Goal: Information Seeking & Learning: Learn about a topic

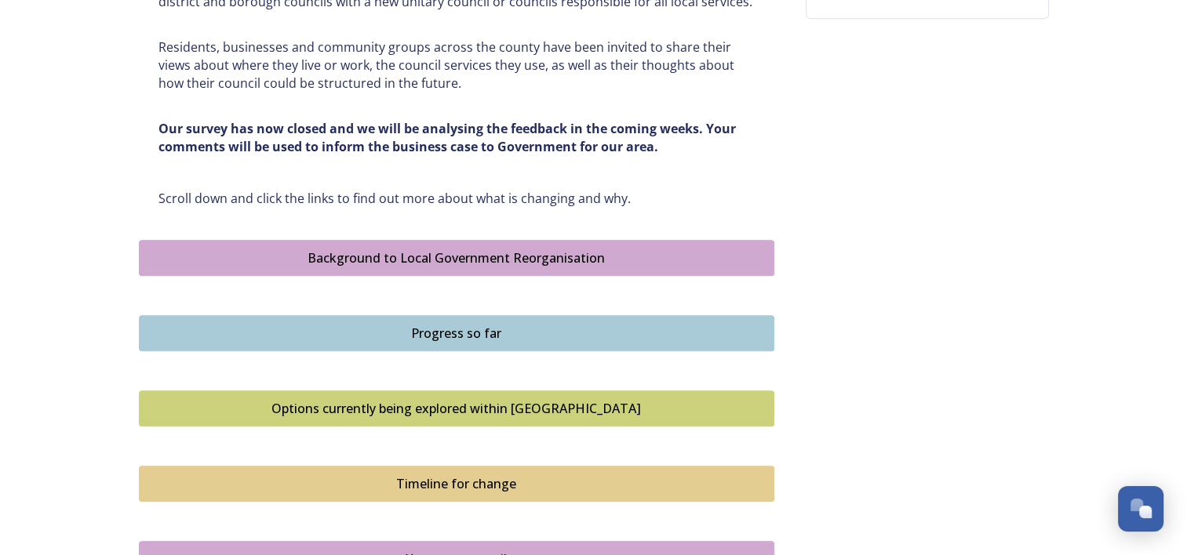
scroll to position [759, 0]
click at [508, 259] on div "Background to Local Government Reorganisation" at bounding box center [456, 257] width 618 height 19
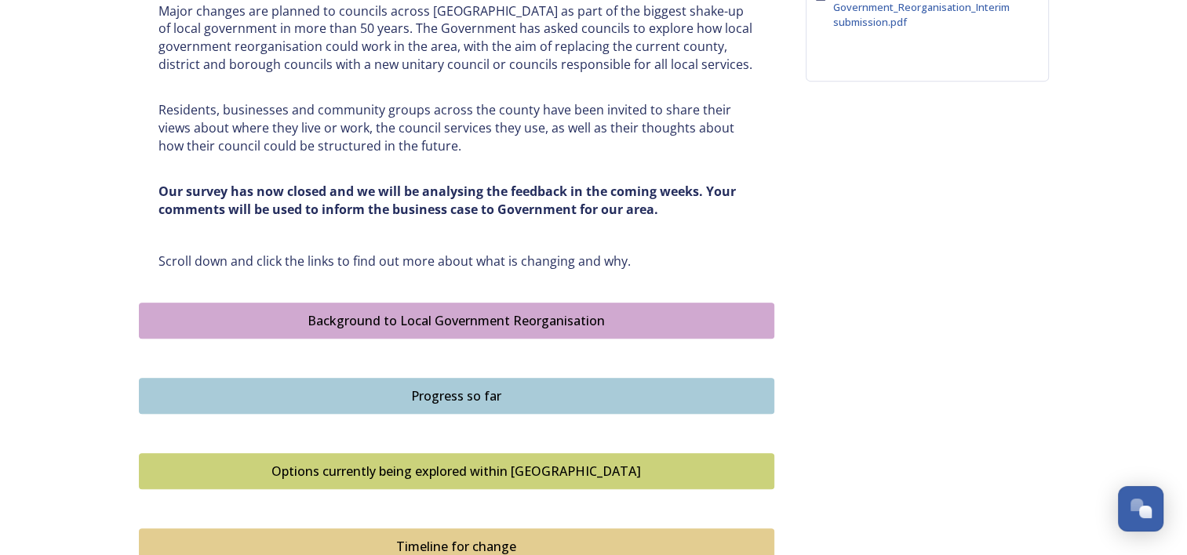
scroll to position [765, 0]
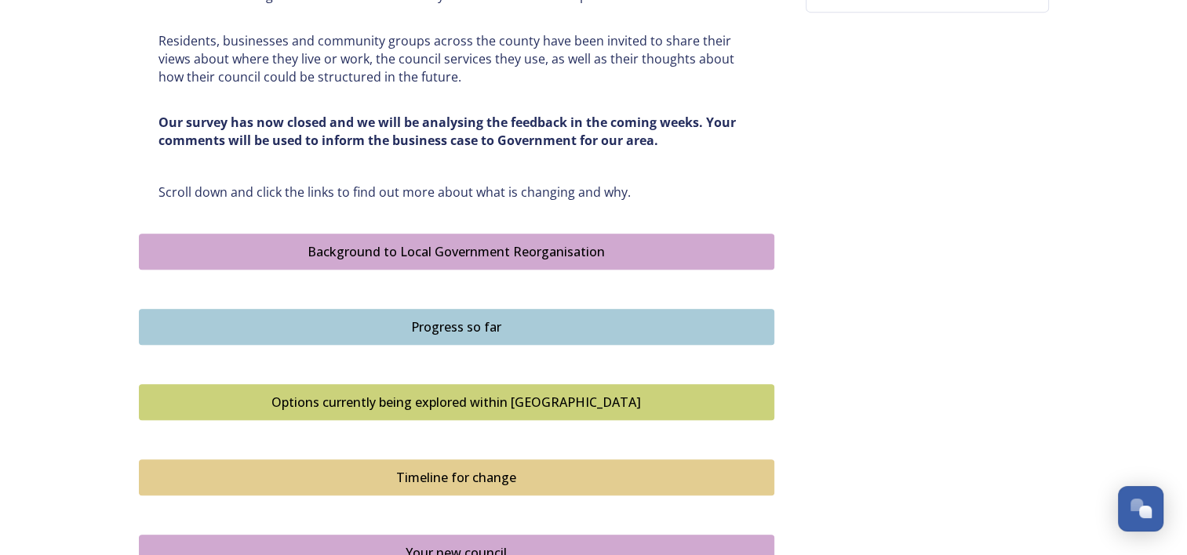
click at [417, 393] on div "Options currently being explored within [GEOGRAPHIC_DATA]" at bounding box center [456, 402] width 618 height 19
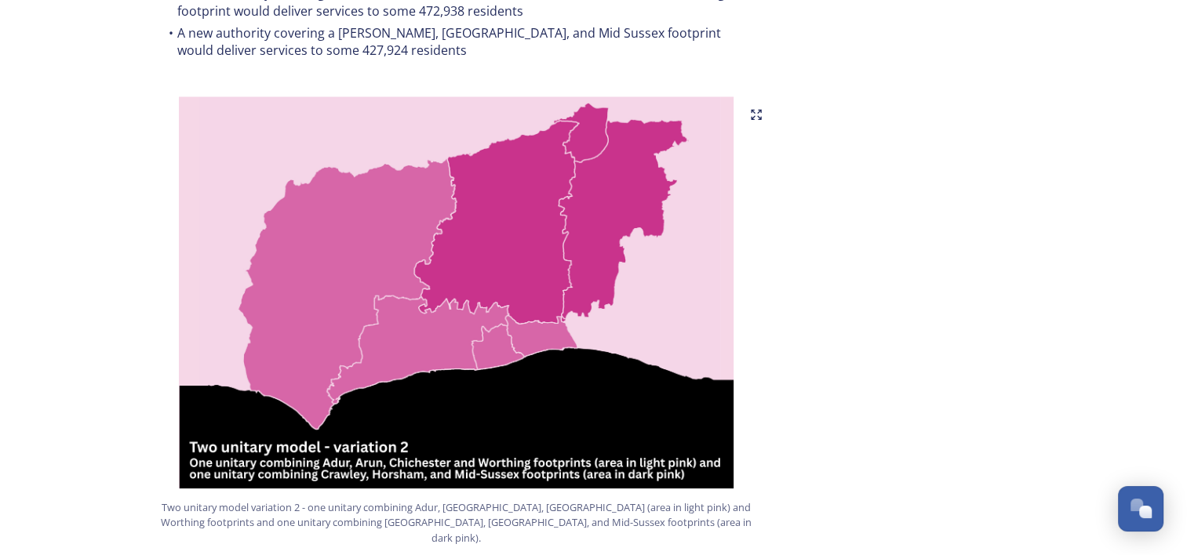
scroll to position [1690, 0]
